Goal: Task Accomplishment & Management: Use online tool/utility

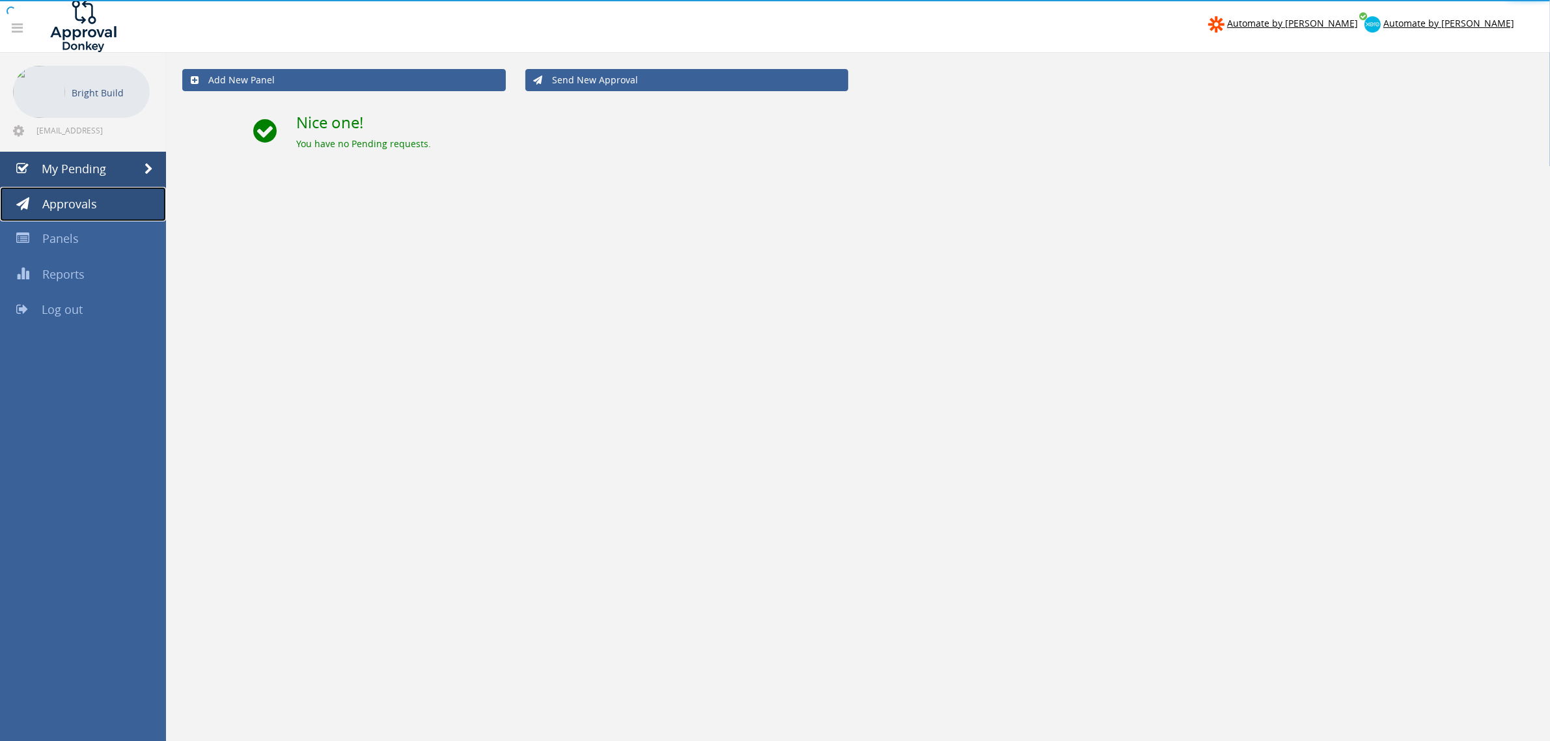
click at [65, 192] on link "Approvals" at bounding box center [83, 204] width 166 height 35
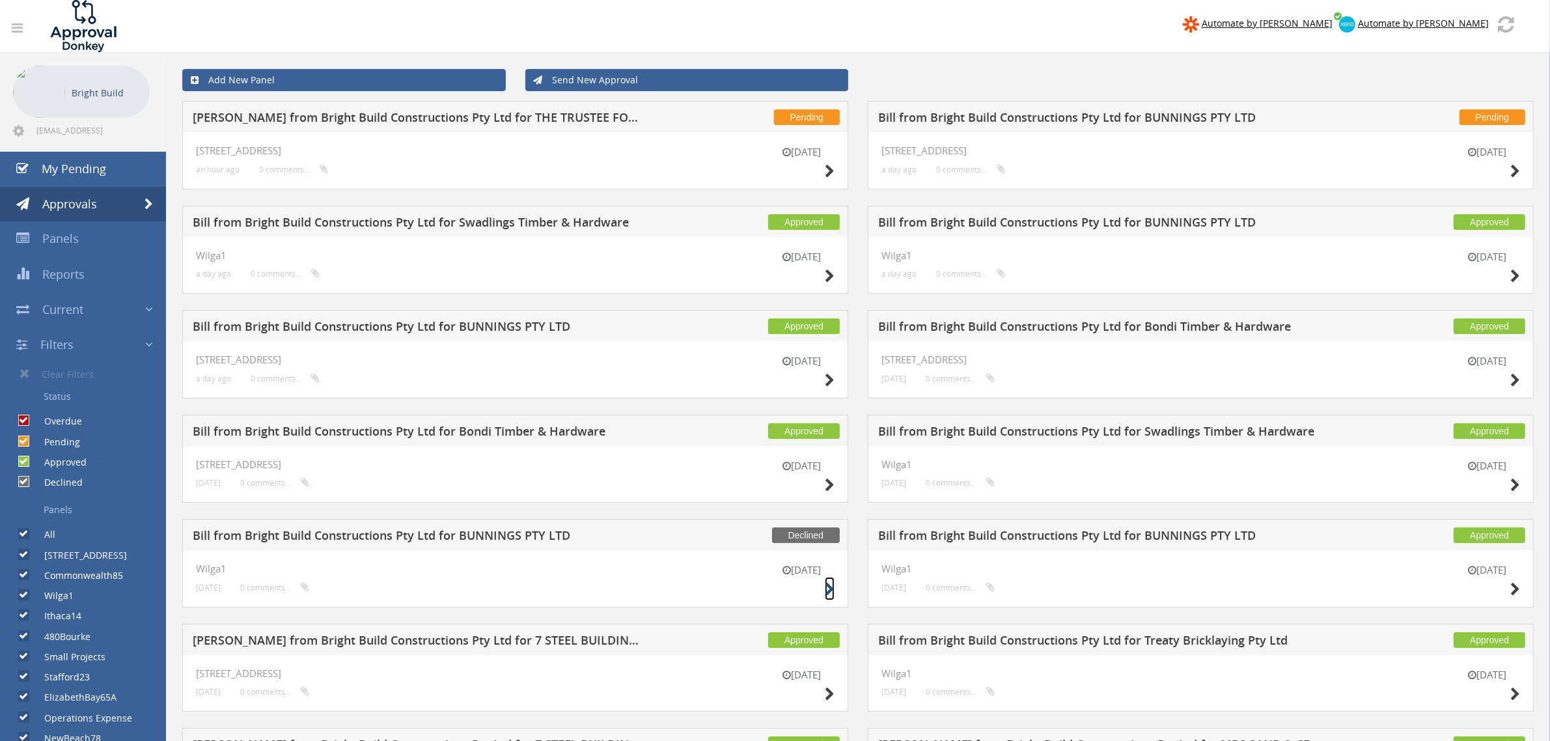
click at [825, 587] on icon at bounding box center [830, 590] width 10 height 14
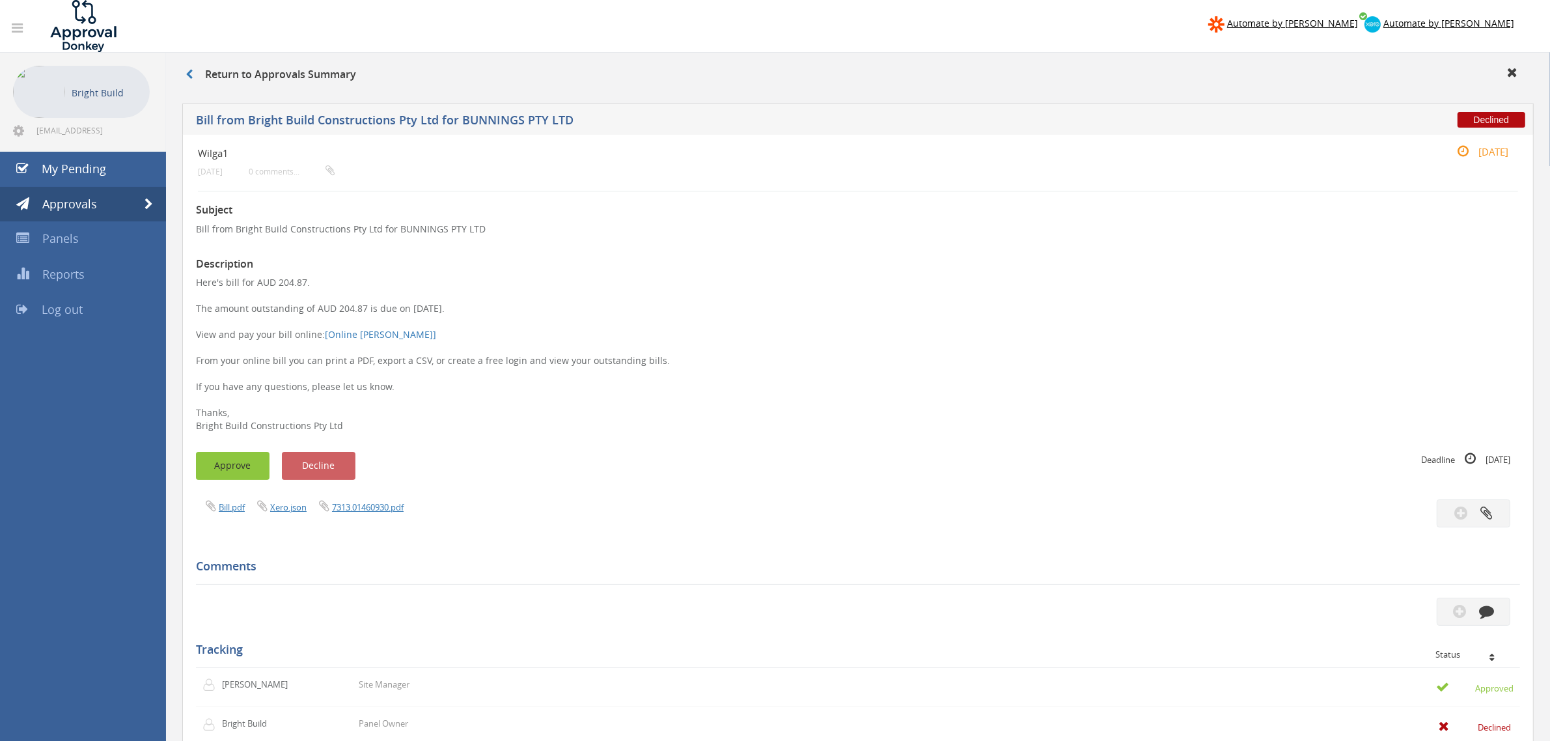
click at [229, 464] on button "Approve" at bounding box center [233, 466] width 74 height 28
